Goal: Information Seeking & Learning: Learn about a topic

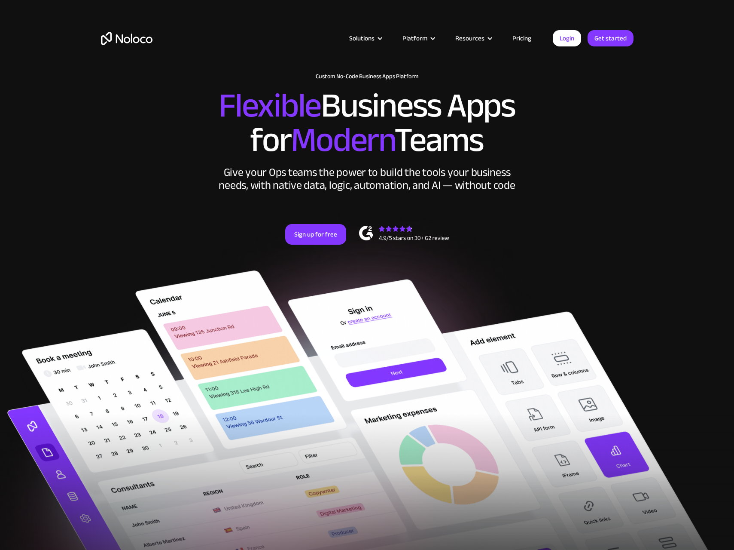
click at [518, 42] on link "Pricing" at bounding box center [522, 38] width 40 height 11
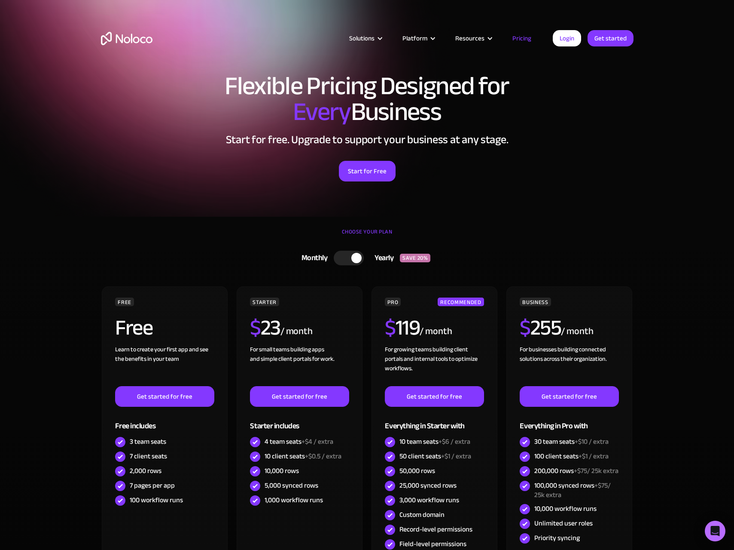
click at [139, 218] on div "CHOOSE YOUR PLAN Monthly Yearly SAVE 20% Monthly Yearly SAVE 20% FREE Free Lear…" at bounding box center [367, 429] width 550 height 425
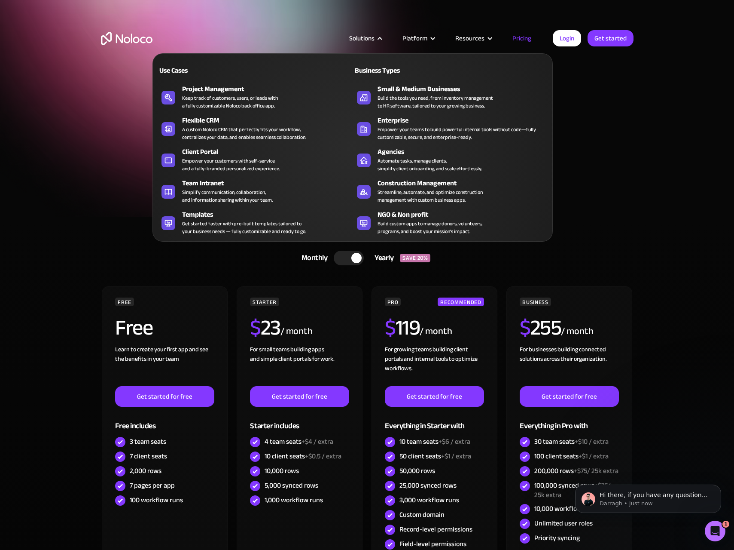
click at [365, 41] on nav "Use Cases Business Types Project Management Keep track of customers, users, or …" at bounding box center [353, 141] width 400 height 200
click at [397, 109] on div "Build the tools you need, from inventory management to HR software, tailored to…" at bounding box center [436, 101] width 116 height 15
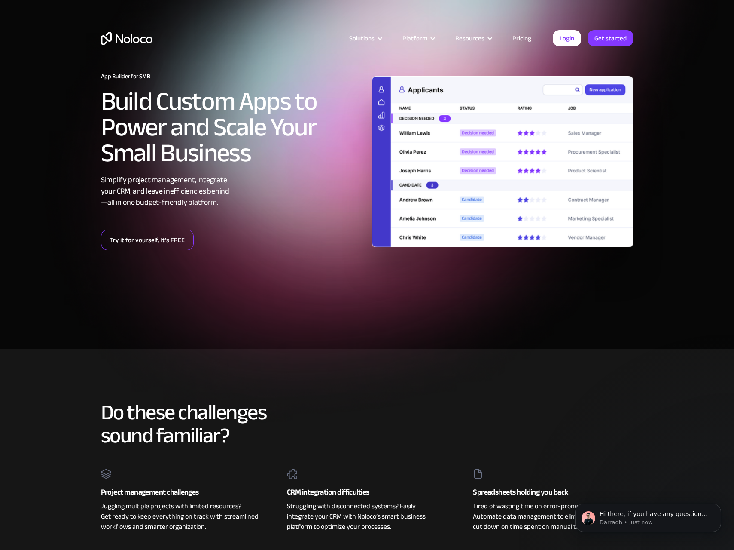
click at [178, 238] on link "Try it for yourself. It’s FREE" at bounding box center [147, 239] width 93 height 21
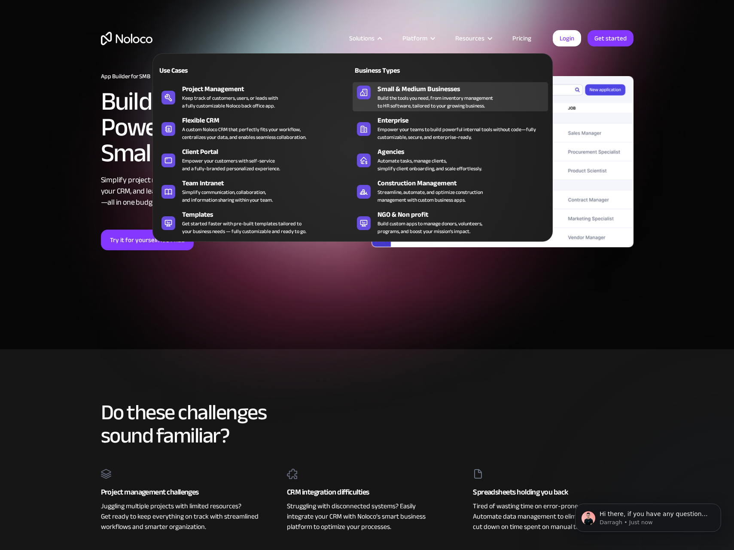
click at [394, 95] on div "Build the tools you need, from inventory management to HR software, tailored to…" at bounding box center [436, 101] width 116 height 15
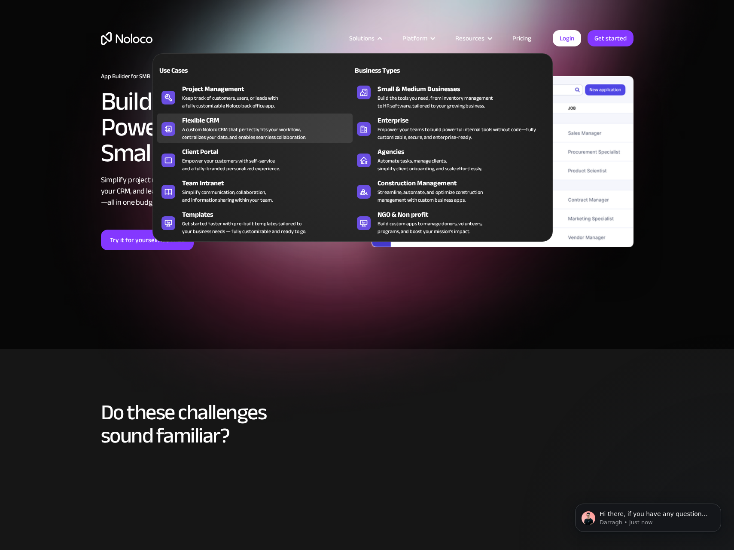
click at [237, 125] on div "A custom Noloco CRM that perfectly fits your workflow, centralizes your data, a…" at bounding box center [244, 132] width 124 height 15
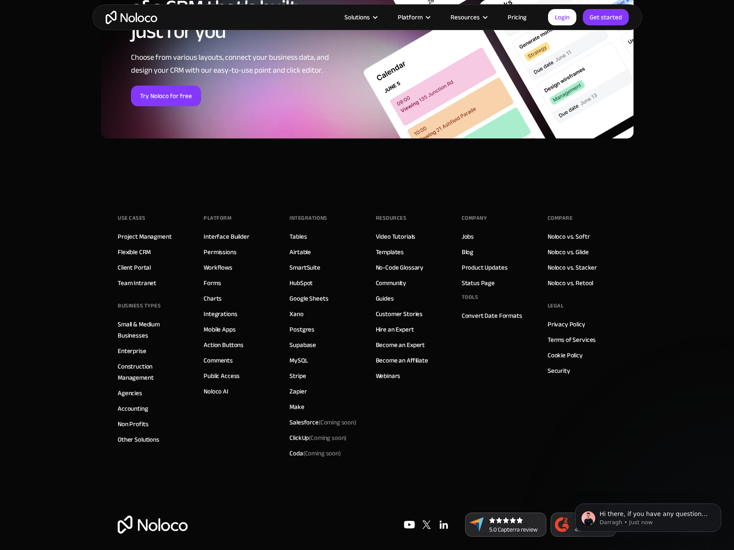
scroll to position [3515, 0]
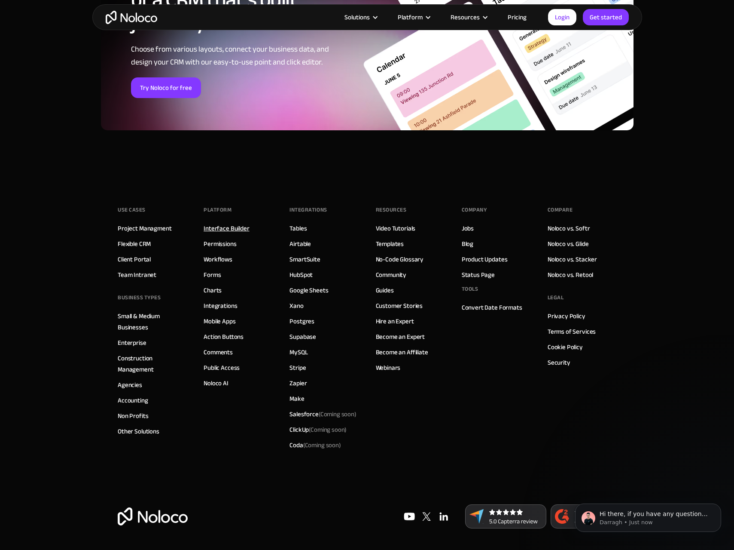
click at [237, 231] on link "Interface Builder" at bounding box center [227, 228] width 46 height 11
